Goal: Transaction & Acquisition: Obtain resource

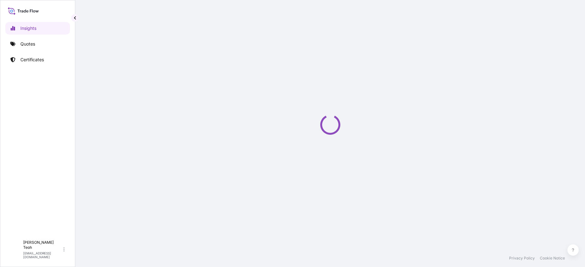
select select "2025"
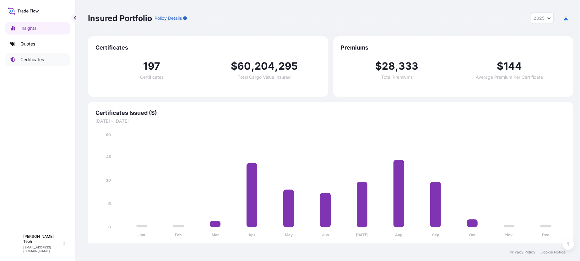
click at [32, 60] on p "Certificates" at bounding box center [32, 59] width 24 height 6
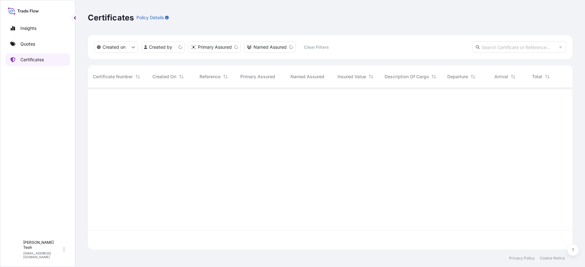
scroll to position [159, 479]
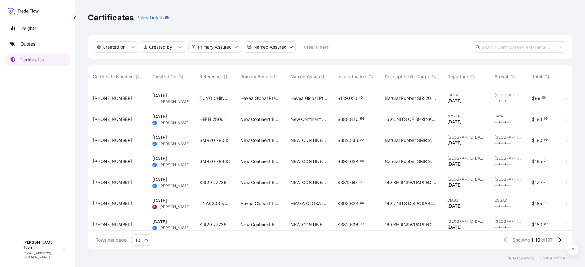
click at [200, 97] on span "TOYO CHINA - 78310 - TLZ00602" at bounding box center [215, 98] width 31 height 6
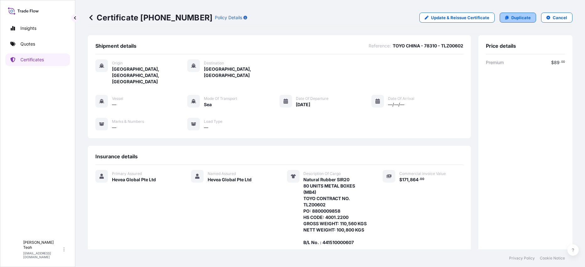
click at [506, 19] on link "Duplicate" at bounding box center [518, 18] width 36 height 10
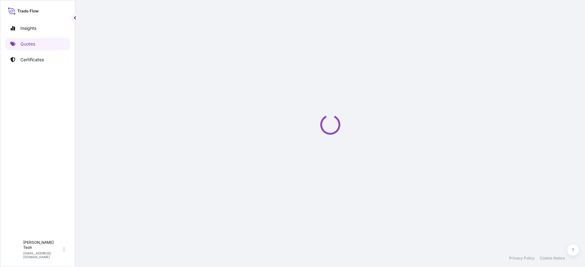
select select "Sea"
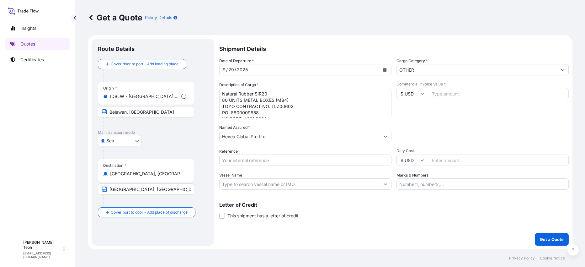
select select "31690"
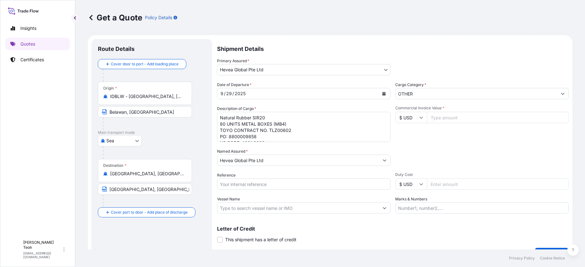
click at [315, 131] on textarea "Natural Rubber SIR20 80 UNITS METAL BOXES (MB4) TOYO CONTRACT NO. TLZ00602 PO: …" at bounding box center [304, 127] width 174 height 30
drag, startPoint x: 271, startPoint y: 133, endPoint x: 242, endPoint y: 135, distance: 29.5
click at [271, 133] on textarea "Natural Rubber SIR20 80 UNITS METAL BOXES (MB4) TOYO CONTRACT NO. TLZ00602 PO: …" at bounding box center [304, 127] width 174 height 30
drag, startPoint x: 232, startPoint y: 136, endPoint x: 256, endPoint y: 135, distance: 23.9
click at [256, 135] on textarea "Natural Rubber SIR20 80 UNITS METAL BOXES (MB4) TOYO CONTRACT NO. TLZ00602 PO: …" at bounding box center [304, 127] width 174 height 30
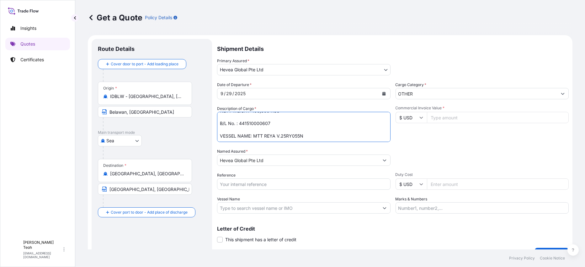
drag, startPoint x: 228, startPoint y: 135, endPoint x: 249, endPoint y: 137, distance: 20.2
click at [249, 137] on textarea "Natural Rubber SIR20 80 UNITS METAL BOXES (MB4) TOYO CONTRACT NO. TLZ00602 PO: …" at bounding box center [304, 127] width 174 height 30
click at [249, 132] on textarea "Natural Rubber SIR20 80 UNITS METAL BOXES (MB4) TOYO CONTRACT NO. TLZ00602 PO: …" at bounding box center [304, 127] width 174 height 30
drag, startPoint x: 229, startPoint y: 134, endPoint x: 256, endPoint y: 135, distance: 27.3
click at [256, 135] on textarea "Natural Rubber SIR20 80 UNITS METAL BOXES (MB4) TOYO CONTRACT NO. TLZ00602 PO: …" at bounding box center [304, 127] width 174 height 30
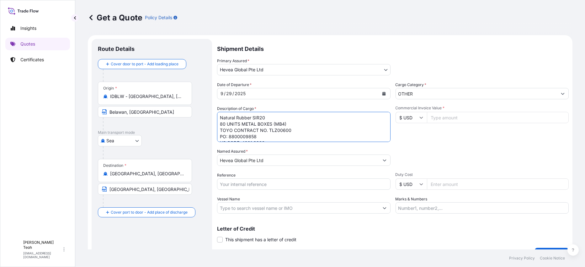
paste textarea "6"
click at [279, 135] on textarea "Natural Rubber SIR20 80 UNITS METAL BOXES (MB4) TOYO CONTRACT NO. TLZ00602 PO: …" at bounding box center [304, 127] width 174 height 30
click at [286, 133] on textarea "Natural Rubber SIR20 80 UNITS METAL BOXES (MB4) TOYO CONTRACT NO. TLZ00602 PO: …" at bounding box center [304, 127] width 174 height 30
click at [312, 135] on textarea "Natural Rubber SIR20 80 UNITS METAL BOXES (MB4) TOYO CONTRACT NO. TLZ00602 PO: …" at bounding box center [304, 127] width 174 height 30
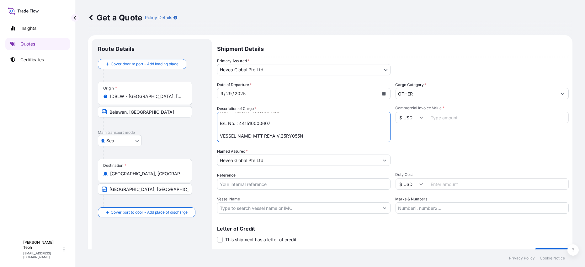
click at [263, 125] on textarea "Natural Rubber SIR20 80 UNITS METAL BOXES (MB4) TOYO CONTRACT NO. TLZ00602 PO: …" at bounding box center [304, 127] width 174 height 30
drag, startPoint x: 240, startPoint y: 125, endPoint x: 270, endPoint y: 124, distance: 29.8
click at [270, 124] on textarea "Natural Rubber SIR20 80 UNITS METAL BOXES (MB4) TOYO CONTRACT NO. TLZ00602 PO: …" at bounding box center [304, 127] width 174 height 30
paste textarea "COAU7262550400"
click at [276, 133] on textarea "Natural Rubber SIR20 80 UNITS METAL BOXES (MB4) TOYO CONTRACT NO. TLZ00602 PO: …" at bounding box center [304, 127] width 174 height 30
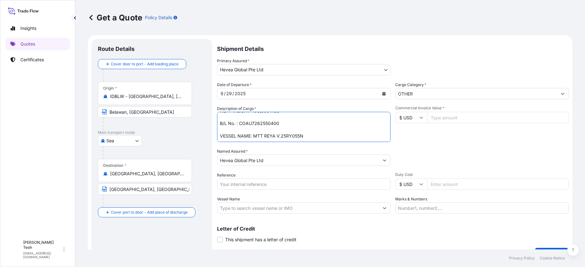
drag, startPoint x: 254, startPoint y: 134, endPoint x: 303, endPoint y: 134, distance: 48.6
click at [303, 134] on textarea "Natural Rubber SIR20 80 UNITS METAL BOXES (MB4) TOYO CONTRACT NO. TLZ00602 PO: …" at bounding box center [304, 127] width 174 height 30
paste textarea "SMCQINGDAO5009E"
click at [262, 135] on textarea "Natural Rubber SIR20 80 UNITS METAL BOXES (MB4) TOYO CONTRACT NO. TLZ00602 PO: …" at bounding box center [304, 127] width 174 height 30
click at [285, 136] on textarea "Natural Rubber SIR20 80 UNITS METAL BOXES (MB4) TOYO CONTRACT NO. TLZ00602 PO: …" at bounding box center [304, 127] width 174 height 30
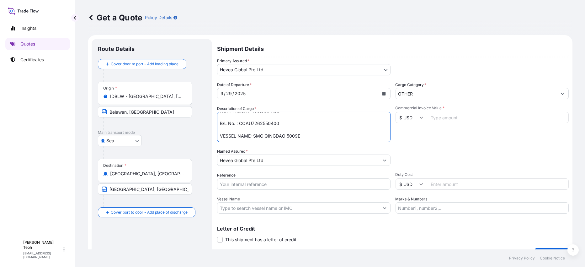
click at [313, 136] on textarea "Natural Rubber SIR20 80 UNITS METAL BOXES (MB4) TOYO CONTRACT NO. TLZ00602 PO: …" at bounding box center [304, 127] width 174 height 30
click at [315, 137] on textarea "Natural Rubber SIR20 80 UNITS METAL BOXES (MB4) TOYO CONTRACT NO. TLZ00602 PO: …" at bounding box center [304, 127] width 174 height 30
type textarea "Natural Rubber SIR20 80 UNITS METAL BOXES (MB4) TOYO CONTRACT NO. TLZ00600 PO: …"
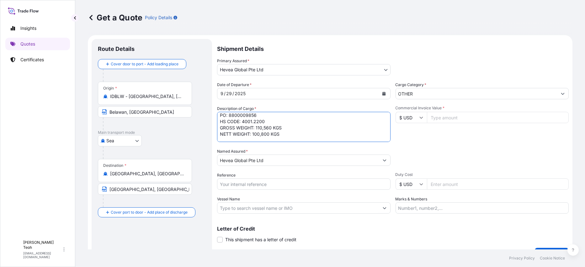
click at [271, 126] on textarea "Natural Rubber SIR20 80 UNITS METAL BOXES (MB4) TOYO CONTRACT NO. TLZ00602 PO: …" at bounding box center [304, 127] width 174 height 30
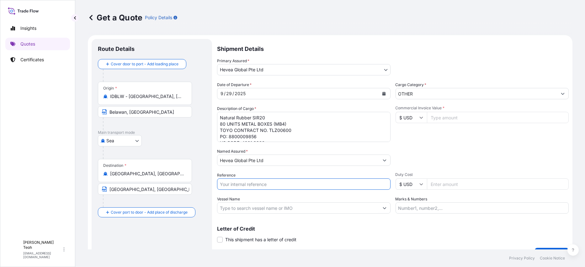
click at [317, 185] on input "Reference" at bounding box center [304, 183] width 174 height 11
click at [259, 185] on input "TOYO CHINA - 78310 - TLZ00602" at bounding box center [304, 183] width 174 height 11
type input "TOYO CHINA - 78307 - TLZ00600"
click at [433, 152] on div "Packing Category Type to search a container mode Please select a primary mode o…" at bounding box center [483, 157] width 174 height 18
click at [452, 118] on input "Commercial Invoice Value *" at bounding box center [498, 117] width 142 height 11
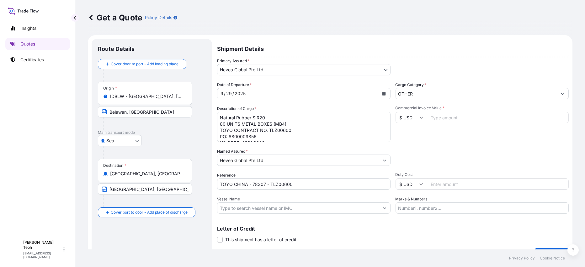
click at [463, 121] on input "Commercial Invoice Value *" at bounding box center [498, 117] width 142 height 11
paste input "171360.00"
type input "171360.00"
click at [456, 151] on div "Packing Category Type to search a container mode Please select a primary mode o…" at bounding box center [483, 157] width 174 height 18
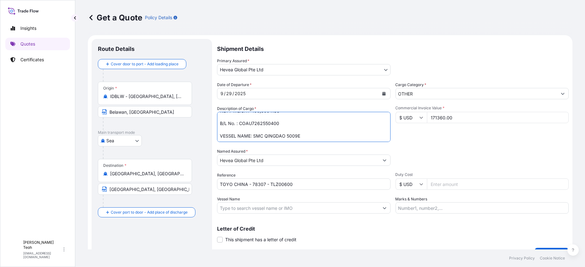
scroll to position [14, 0]
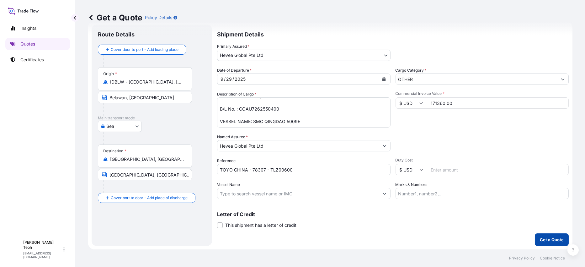
click at [546, 237] on p "Get a Quote" at bounding box center [552, 239] width 24 height 6
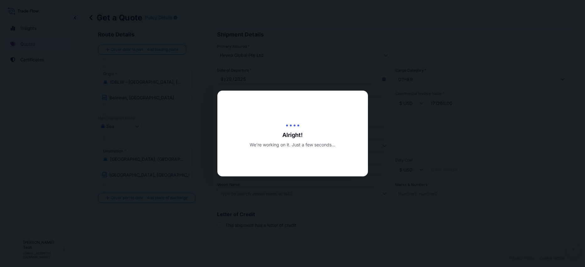
type input "[DATE]"
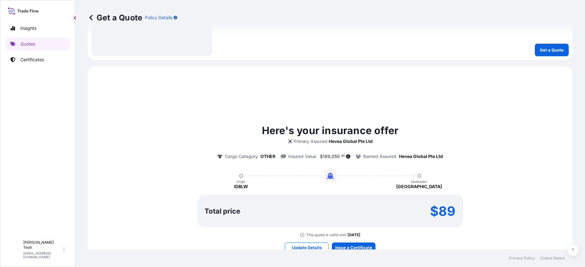
scroll to position [259, 0]
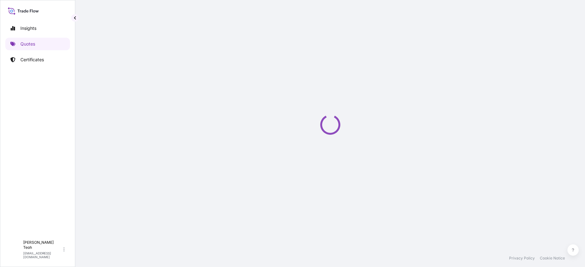
select select "Sea"
select select "31690"
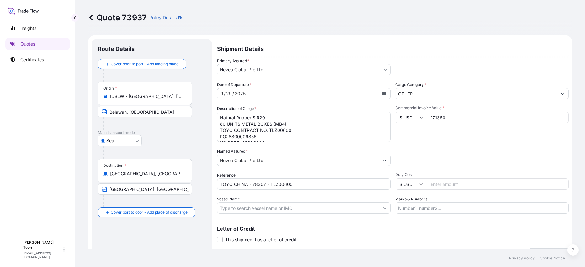
click at [424, 67] on div "Primary Assured * Hevea Global Pte Ltd Halcyon Agri Corporation Limited GMG INV…" at bounding box center [393, 67] width 352 height 18
click at [459, 150] on div "Packing Category Type to search a container mode Please select a primary mode o…" at bounding box center [483, 157] width 174 height 18
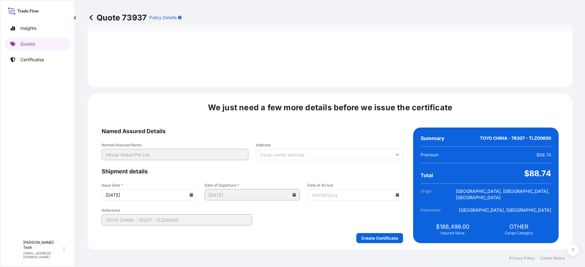
scroll to position [725, 0]
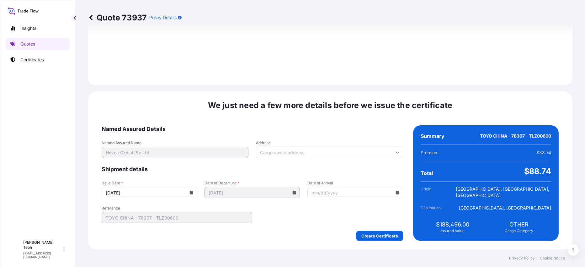
click at [197, 194] on input "[DATE]" at bounding box center [149, 192] width 95 height 11
click at [193, 193] on icon at bounding box center [191, 193] width 3 height 4
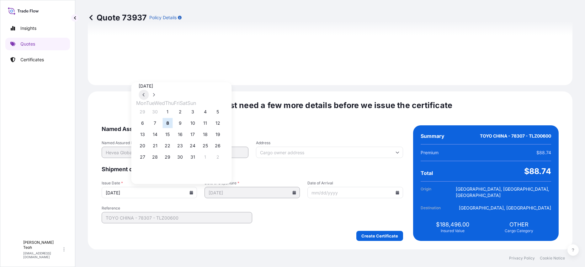
click at [145, 93] on icon at bounding box center [144, 95] width 3 height 4
click at [198, 149] on button "26" at bounding box center [193, 146] width 10 height 10
type input "[DATE]"
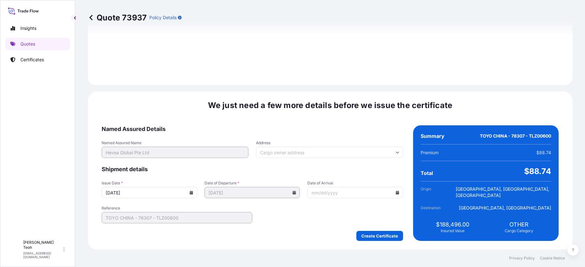
click at [319, 226] on form "Named Assured Details Named Assured Name Hevea Global Pte Ltd Address Shipment …" at bounding box center [253, 182] width 302 height 115
click at [396, 192] on icon at bounding box center [397, 193] width 3 height 4
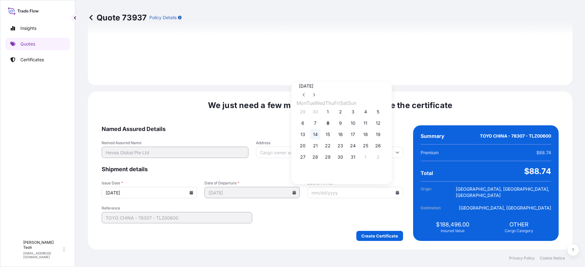
click at [314, 135] on button "14" at bounding box center [315, 134] width 10 height 10
type input "[DATE]"
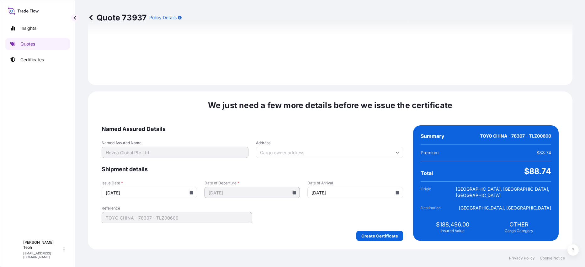
click at [538, 227] on div "We just need a few more details before we issue the certificate Named Assured D…" at bounding box center [330, 170] width 485 height 158
click at [396, 150] on icon at bounding box center [398, 152] width 4 height 4
click at [363, 118] on div "We just need a few more details before we issue the certificate Named Assured D…" at bounding box center [330, 170] width 485 height 158
click at [560, 182] on div "We just need a few more details before we issue the certificate Named Assured D…" at bounding box center [330, 170] width 485 height 158
click at [555, 191] on div "We just need a few more details before we issue the certificate Named Assured D…" at bounding box center [330, 170] width 485 height 158
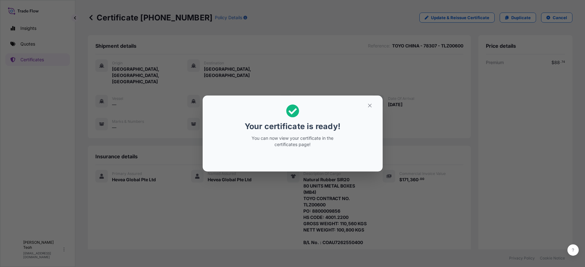
click at [285, 126] on p "Your certificate is ready!" at bounding box center [293, 126] width 96 height 10
click at [366, 105] on button "button" at bounding box center [370, 105] width 16 height 10
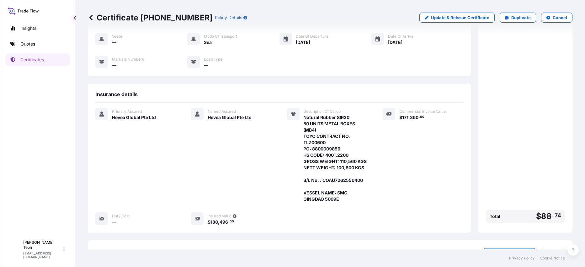
scroll to position [105, 0]
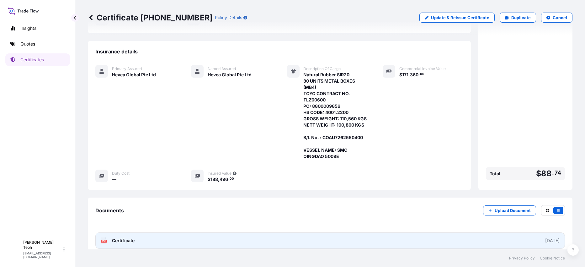
click at [198, 233] on link "PDF Certificate [DATE]" at bounding box center [330, 240] width 470 height 16
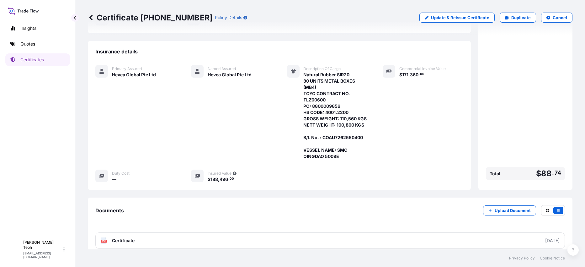
scroll to position [0, 0]
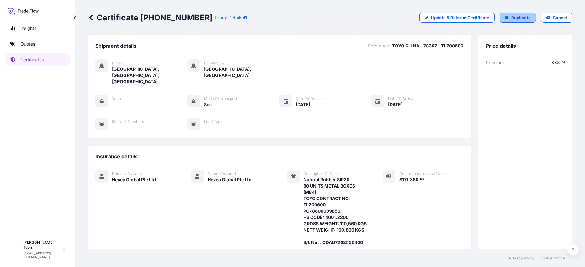
click at [518, 19] on p "Duplicate" at bounding box center [521, 17] width 19 height 6
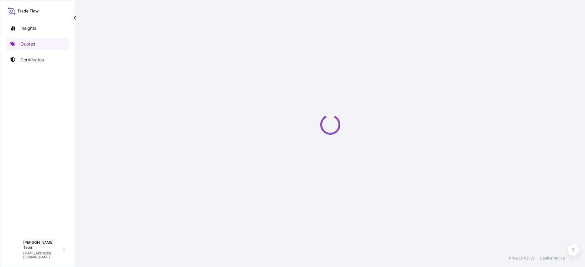
select select "Sea"
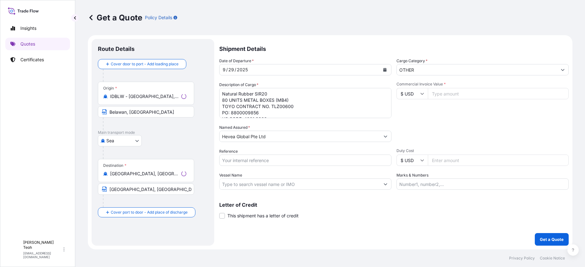
select select "31690"
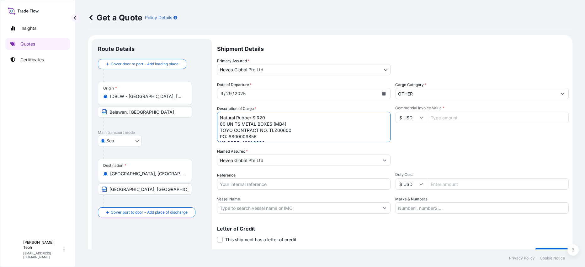
click at [309, 131] on textarea "Natural Rubber SIR20 80 UNITS METAL BOXES (MB4) TOYO CONTRACT NO. TLZ00600 PO: …" at bounding box center [304, 127] width 174 height 30
click at [274, 136] on textarea "Natural Rubber SIR20 80 UNITS METAL BOXES (MB4) TOYO CONTRACT NO. TLZ00600 PO: …" at bounding box center [304, 127] width 174 height 30
click at [271, 129] on textarea "Natural Rubber SIR20 80 UNITS METAL BOXES (MB4) TOYO CONTRACT NO. TLZ00600 PO: …" at bounding box center [304, 127] width 174 height 30
drag, startPoint x: 271, startPoint y: 131, endPoint x: 279, endPoint y: 131, distance: 7.6
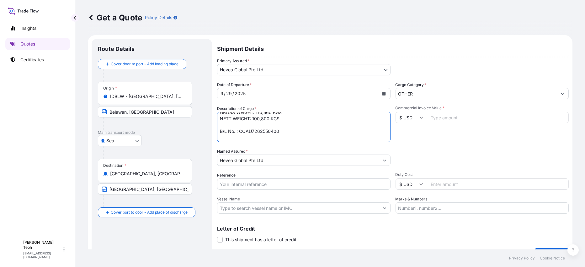
click at [279, 131] on textarea "Natural Rubber SIR20 80 UNITS METAL BOXES (MB4) TOYO CONTRACT NO. TLZ00600 PO: …" at bounding box center [304, 127] width 174 height 30
paste textarea "4933"
type textarea "Natural Rubber SIR20 80 UNITS METAL BOXES (MB4) TOYO CONTRACT NO. TLZ00601 PO: …"
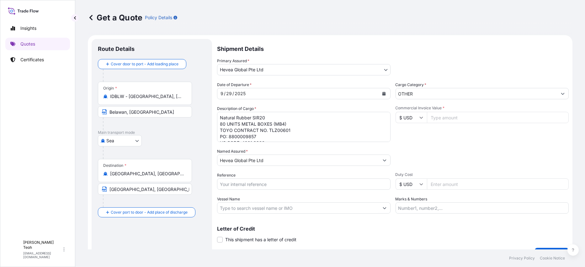
click at [448, 117] on input "Commercial Invoice Value *" at bounding box center [498, 117] width 142 height 11
paste input "171864.00"
type input "171864.00"
click at [448, 145] on div "Date of Departure * [DATE] Cargo Category * OTHER Description of Cargo * Natura…" at bounding box center [393, 148] width 352 height 132
click at [289, 185] on input "Reference" at bounding box center [304, 183] width 174 height 11
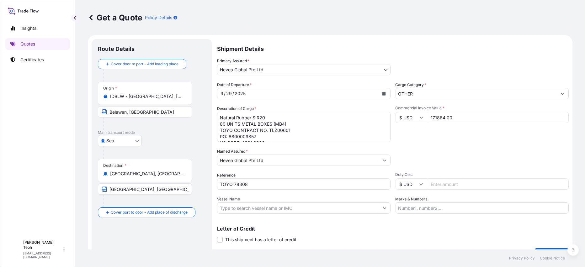
click at [251, 187] on input "TOYO 78308" at bounding box center [304, 183] width 174 height 11
drag, startPoint x: 234, startPoint y: 186, endPoint x: 252, endPoint y: 186, distance: 17.9
click at [252, 186] on input "TOYO 78308" at bounding box center [304, 183] width 174 height 11
paste input "TLZ00601"
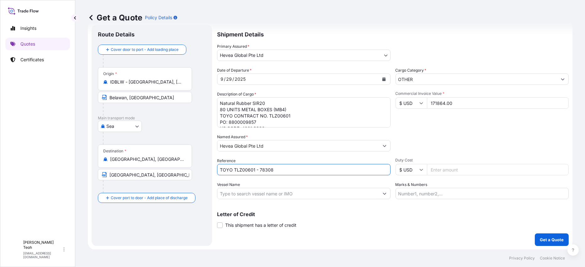
type input "TOYO TLZ00601 - 78308"
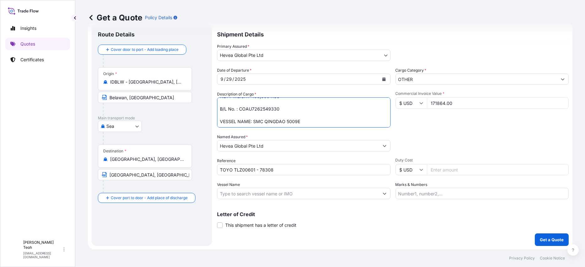
scroll to position [51, 0]
click at [555, 241] on p "Get a Quote" at bounding box center [552, 239] width 24 height 6
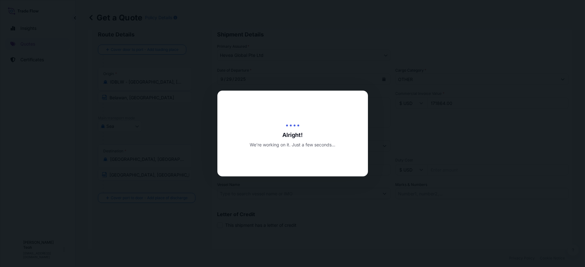
type input "[DATE]"
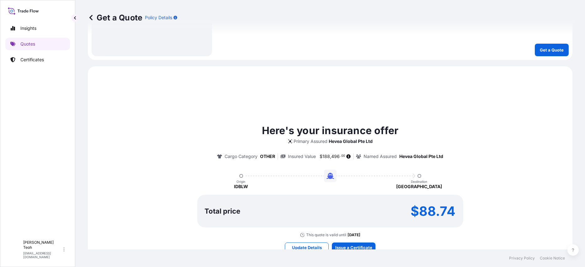
scroll to position [259, 0]
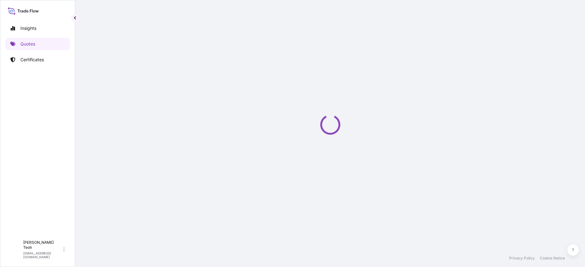
select select "Sea"
select select "31690"
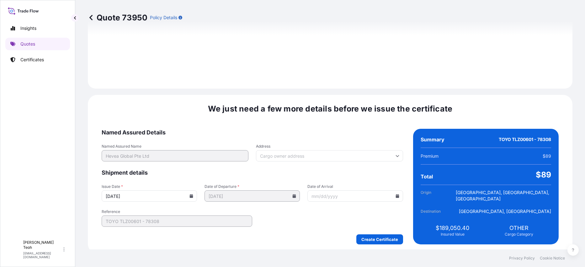
scroll to position [725, 0]
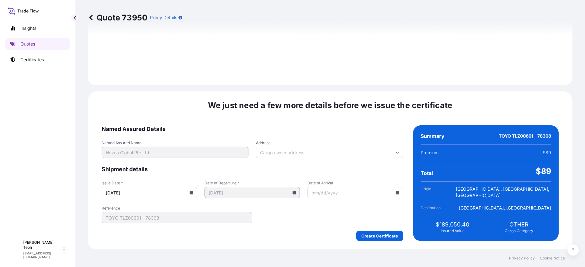
click at [193, 192] on icon at bounding box center [191, 193] width 3 height 4
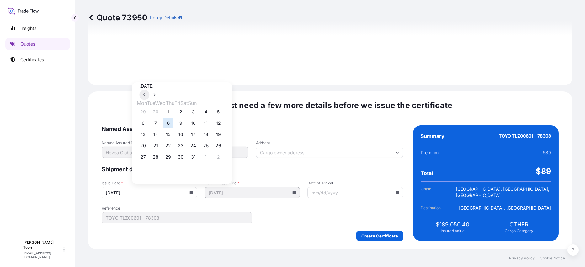
click at [149, 90] on button at bounding box center [144, 95] width 10 height 10
click at [198, 148] on button "26" at bounding box center [193, 146] width 10 height 10
type input "[DATE]"
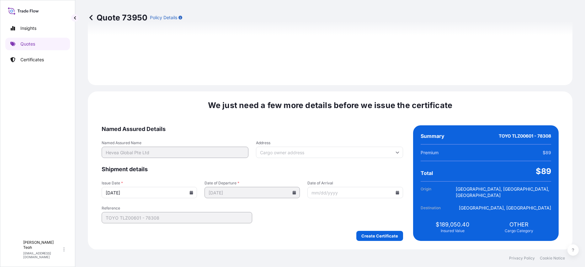
click at [379, 193] on input "Date of Arrival" at bounding box center [355, 192] width 95 height 11
click at [396, 192] on icon at bounding box center [397, 193] width 3 height 4
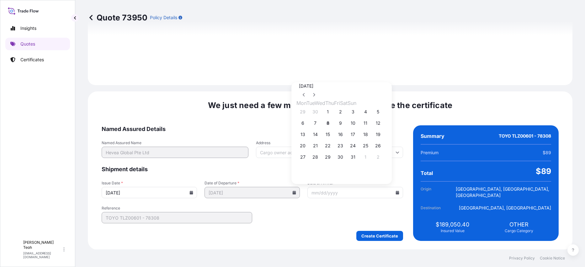
drag, startPoint x: 319, startPoint y: 135, endPoint x: 323, endPoint y: 201, distance: 66.0
click at [319, 136] on button "14" at bounding box center [315, 134] width 10 height 10
type input "[DATE]"
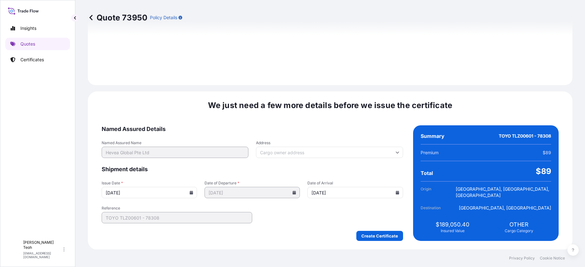
click at [283, 237] on div "Create Certificate" at bounding box center [253, 236] width 302 height 10
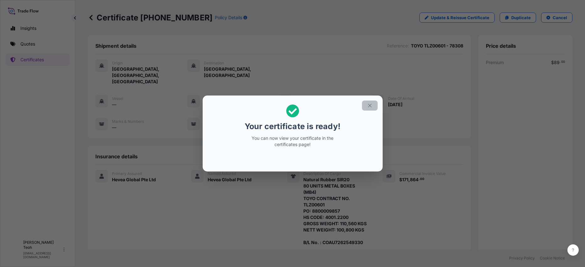
click at [370, 107] on icon "button" at bounding box center [370, 106] width 6 height 6
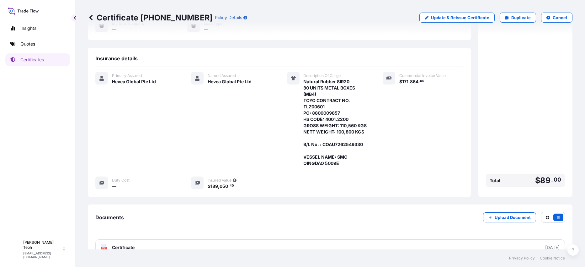
scroll to position [105, 0]
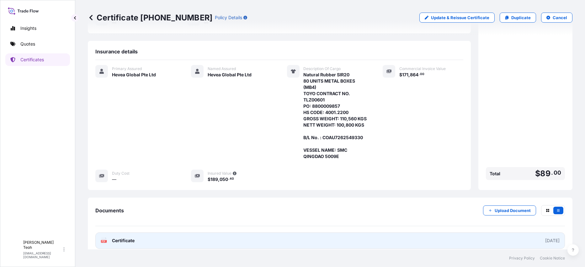
click at [483, 236] on link "PDF Certificate [DATE]" at bounding box center [330, 240] width 470 height 16
